Goal: Use online tool/utility: Utilize a website feature to perform a specific function

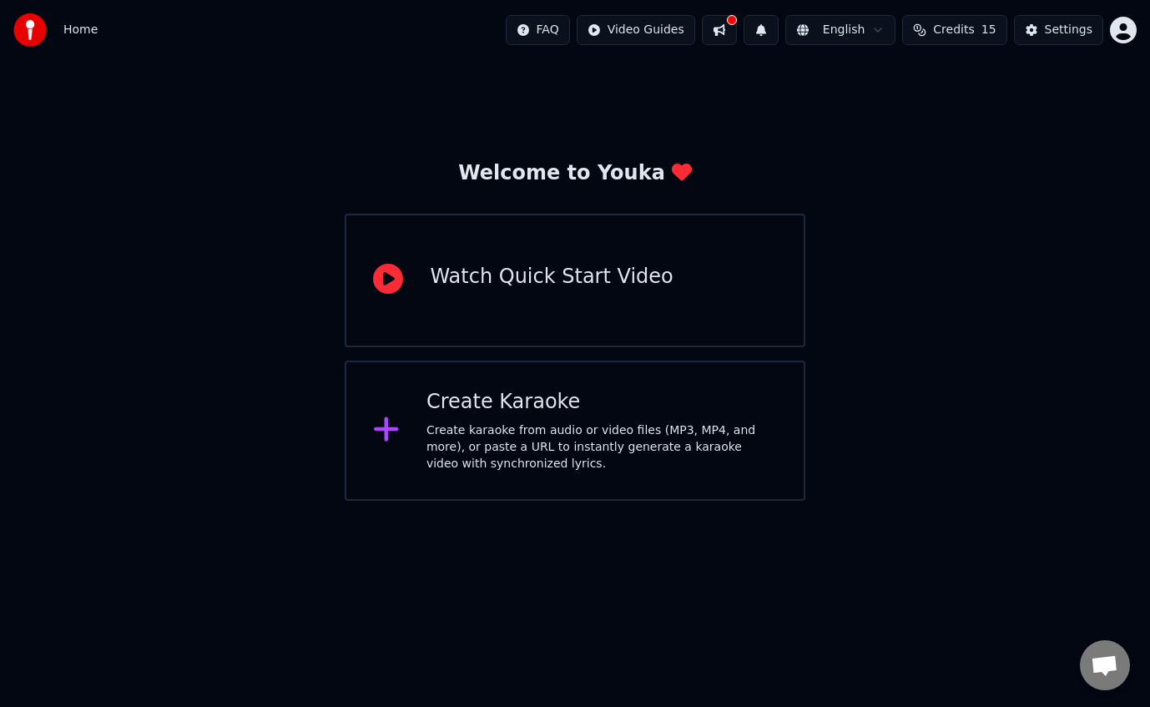
click at [695, 467] on div "Create karaoke from audio or video files (MP3, MP4, and more), or paste a URL t…" at bounding box center [602, 447] width 351 height 50
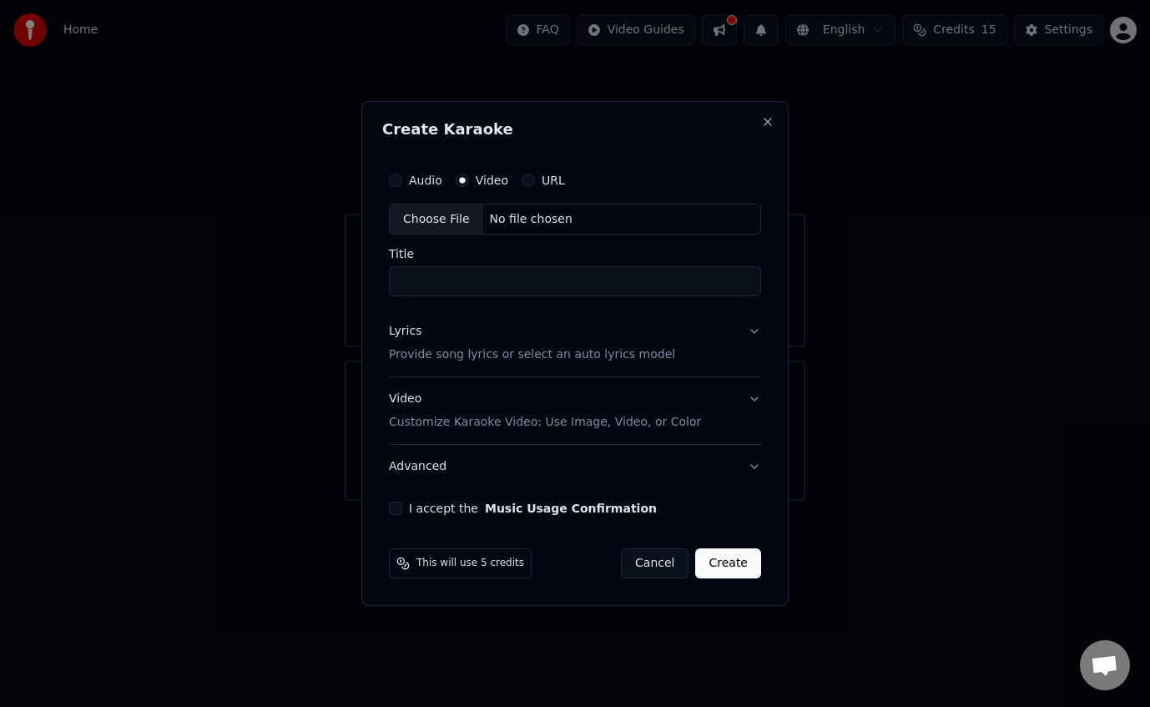
click at [545, 175] on label "URL" at bounding box center [553, 180] width 23 height 12
click at [535, 175] on button "URL" at bounding box center [528, 180] width 13 height 13
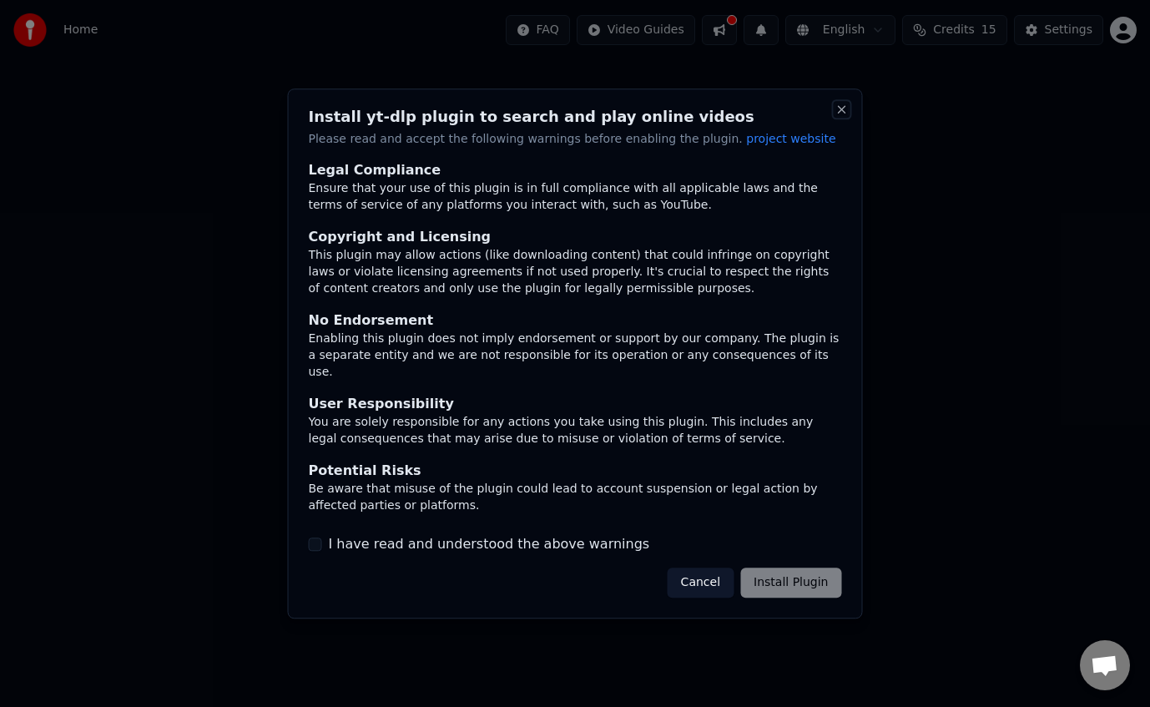
click at [846, 114] on button "Close" at bounding box center [842, 109] width 13 height 13
click at [700, 589] on button "Cancel" at bounding box center [701, 583] width 66 height 30
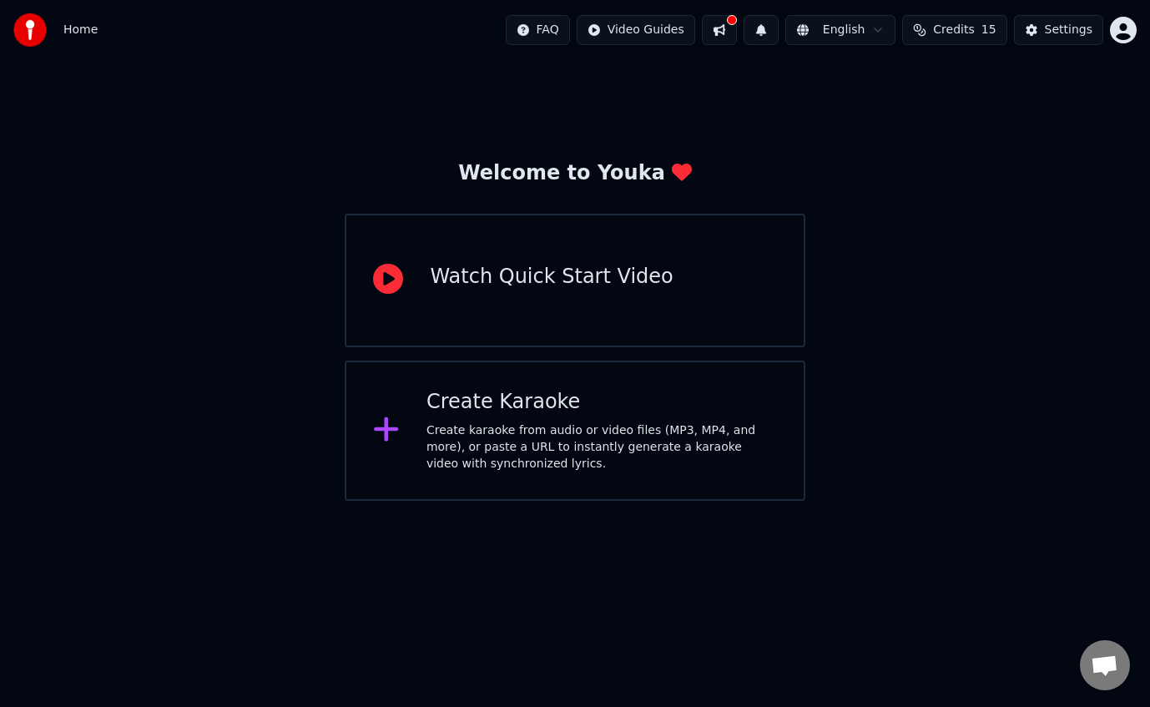
click at [564, 444] on div "Create karaoke from audio or video files (MP3, MP4, and more), or paste a URL t…" at bounding box center [602, 447] width 351 height 50
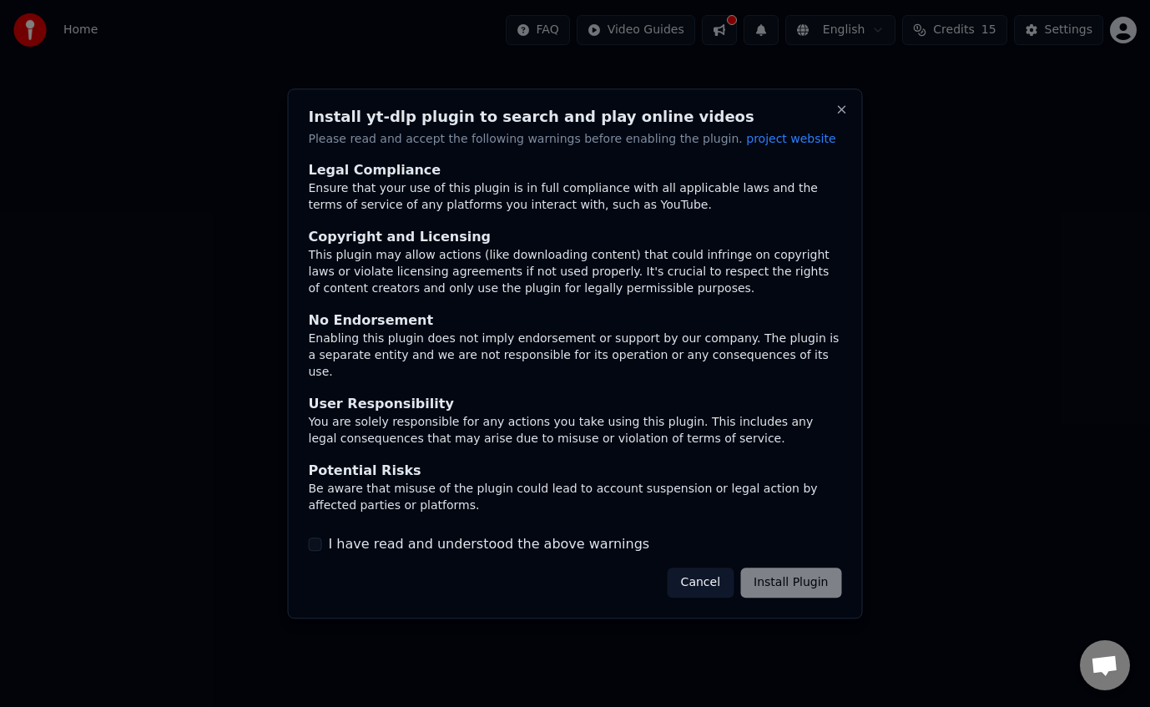
click at [700, 583] on button "Cancel" at bounding box center [701, 583] width 66 height 30
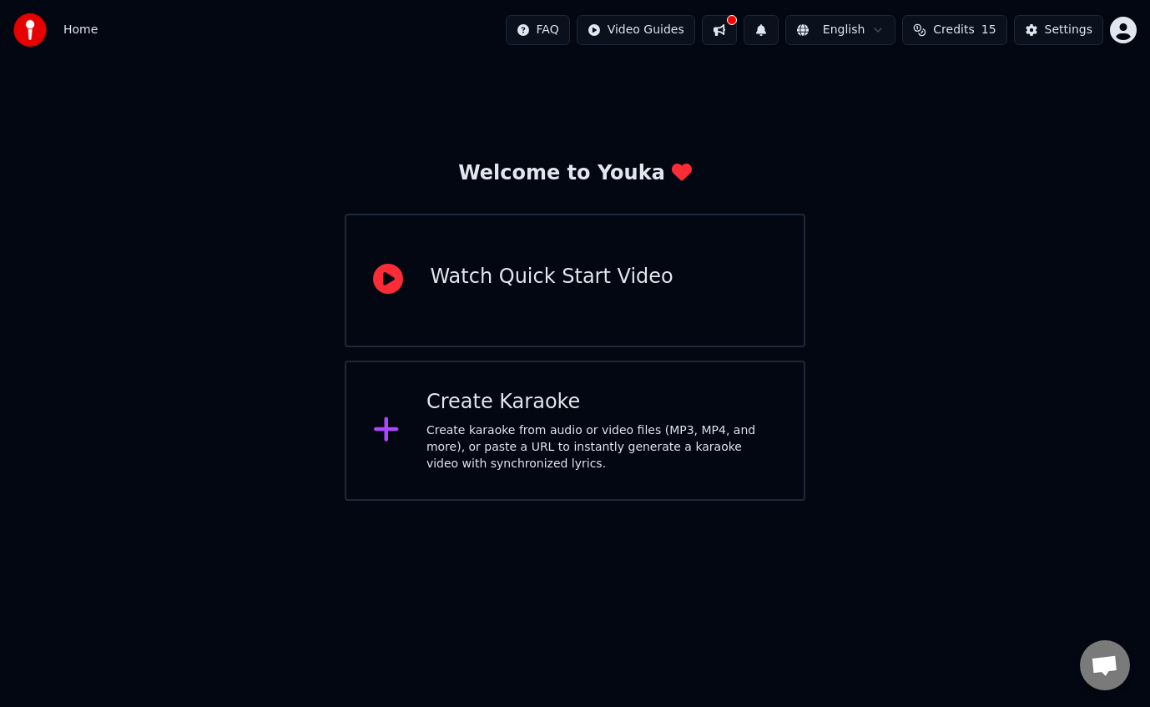
click at [528, 450] on div "Create karaoke from audio or video files (MP3, MP4, and more), or paste a URL t…" at bounding box center [602, 447] width 351 height 50
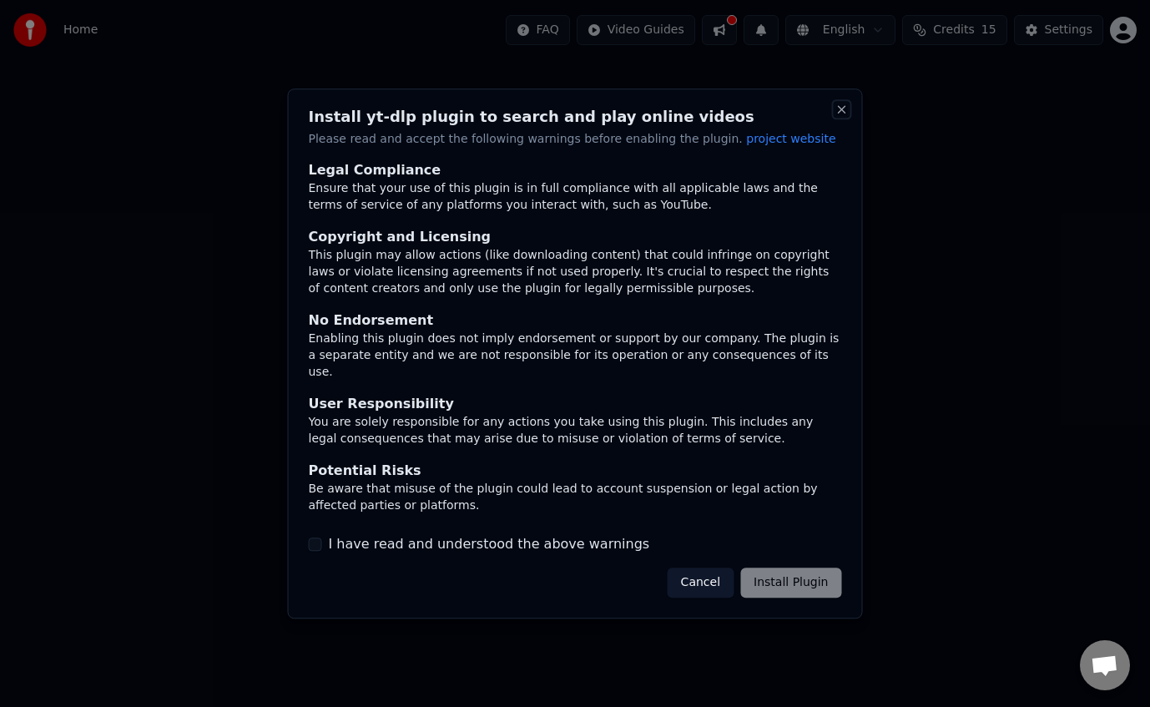
click at [843, 105] on button "Close" at bounding box center [842, 109] width 13 height 13
